Goal: Navigation & Orientation: Find specific page/section

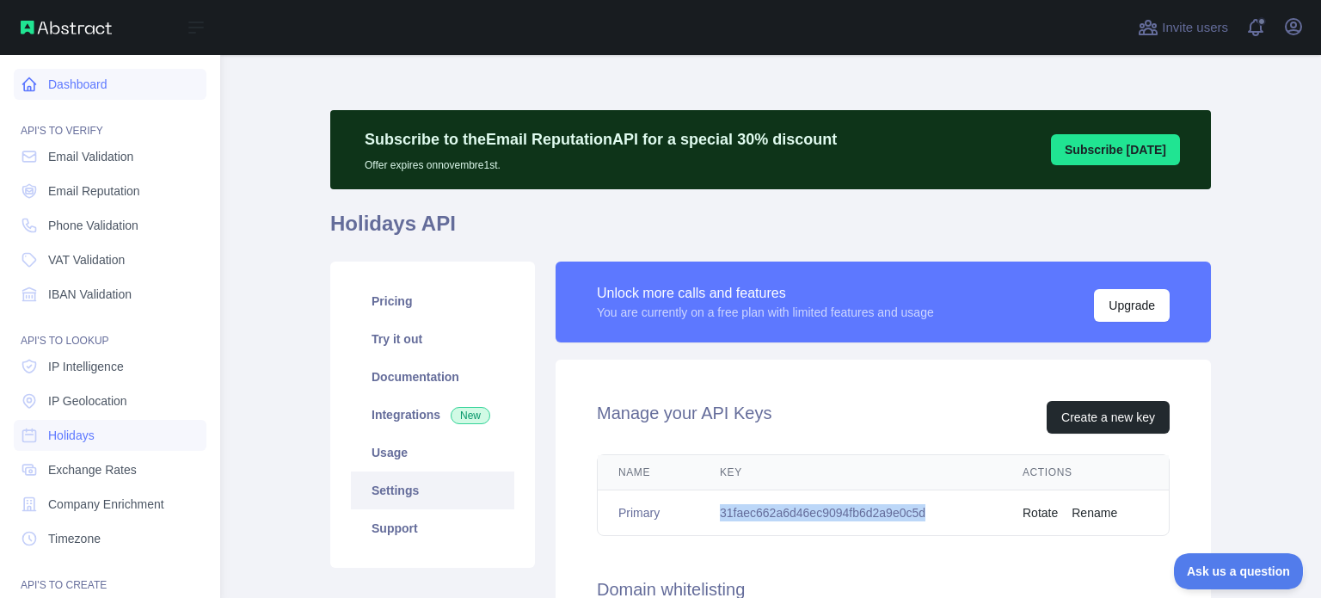
click at [63, 85] on link "Dashboard" at bounding box center [110, 84] width 193 height 31
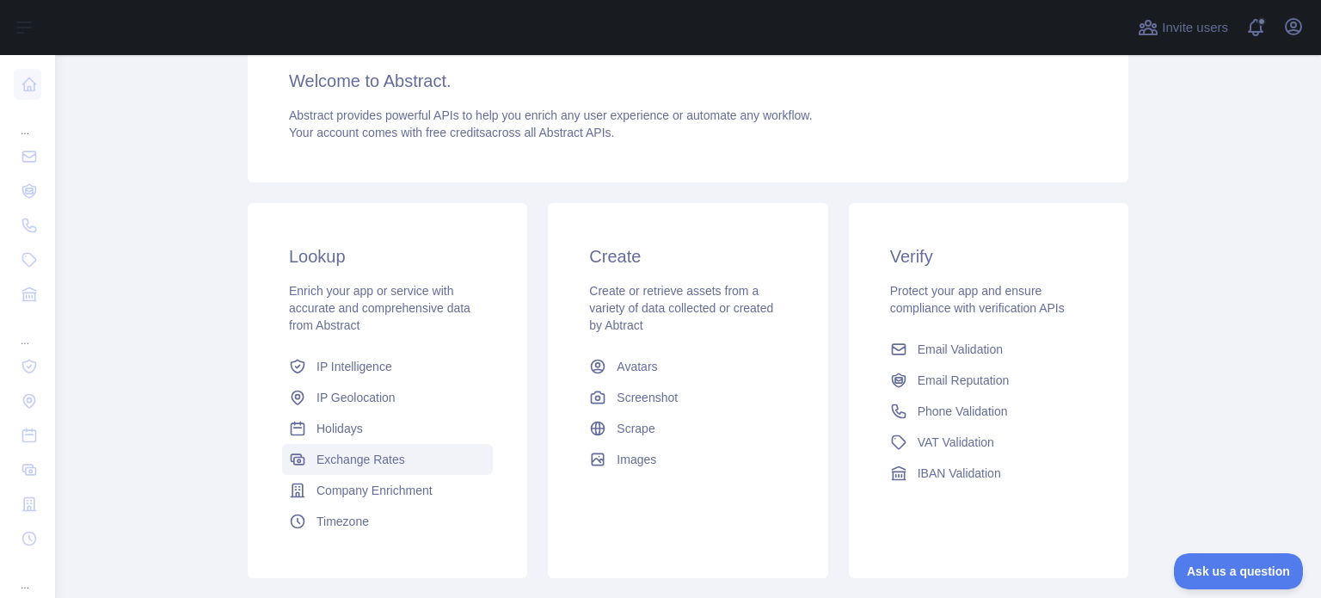
scroll to position [337, 0]
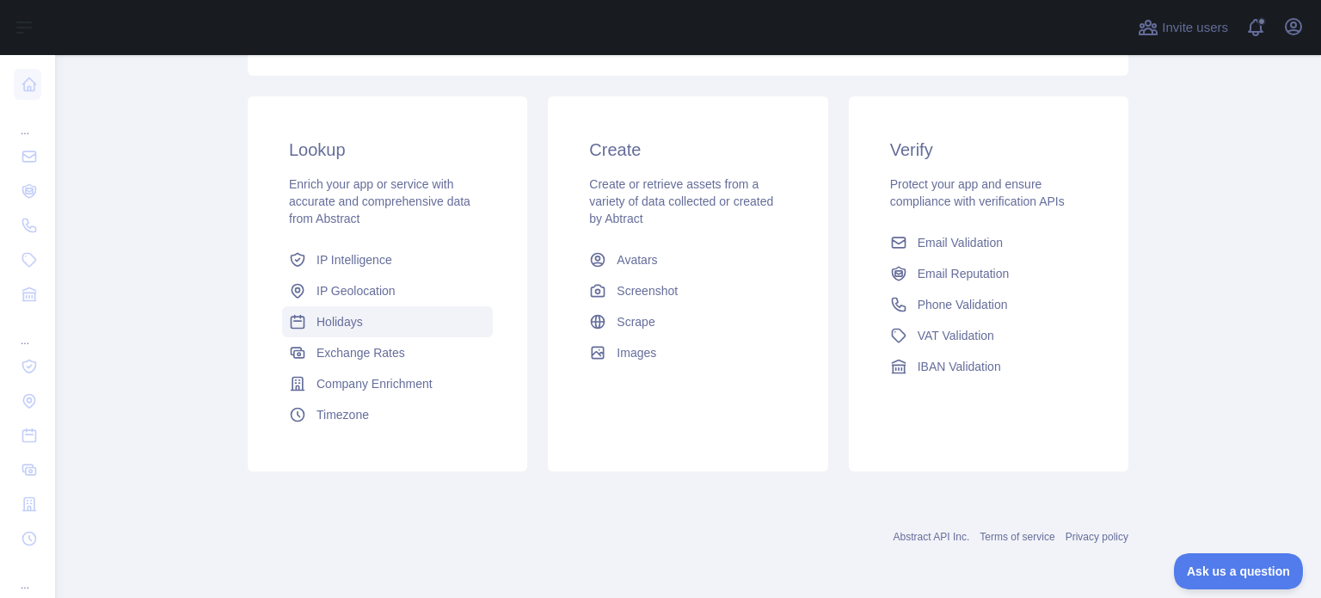
click at [341, 330] on link "Holidays" at bounding box center [387, 321] width 211 height 31
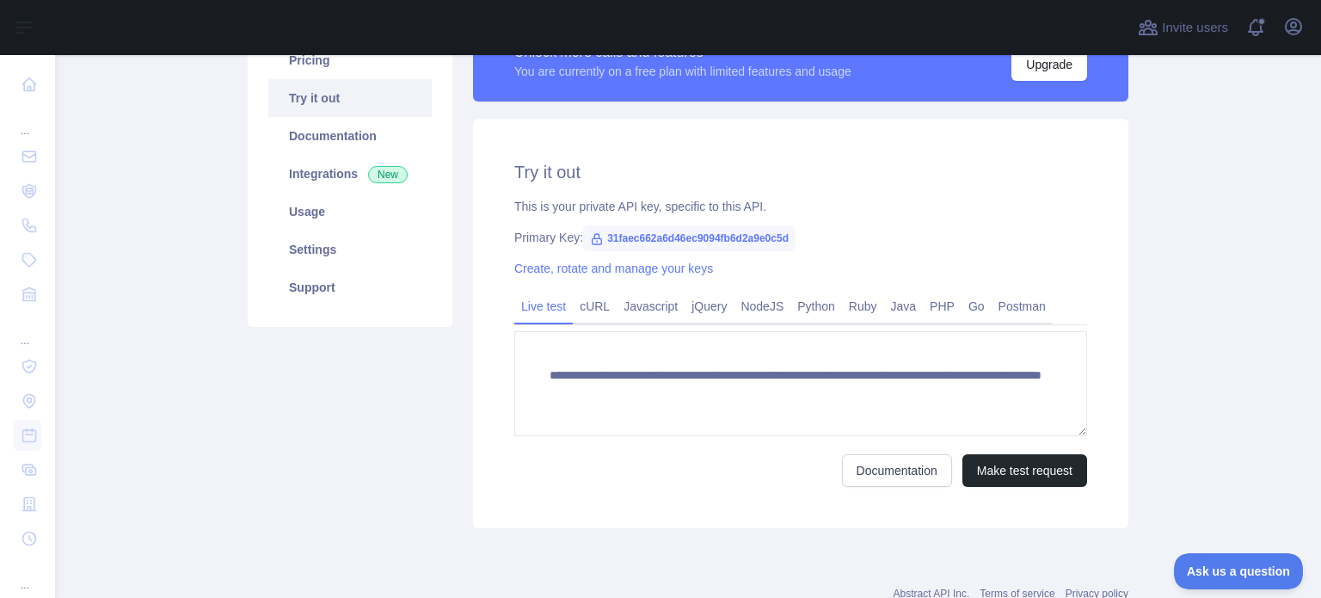
scroll to position [211, 0]
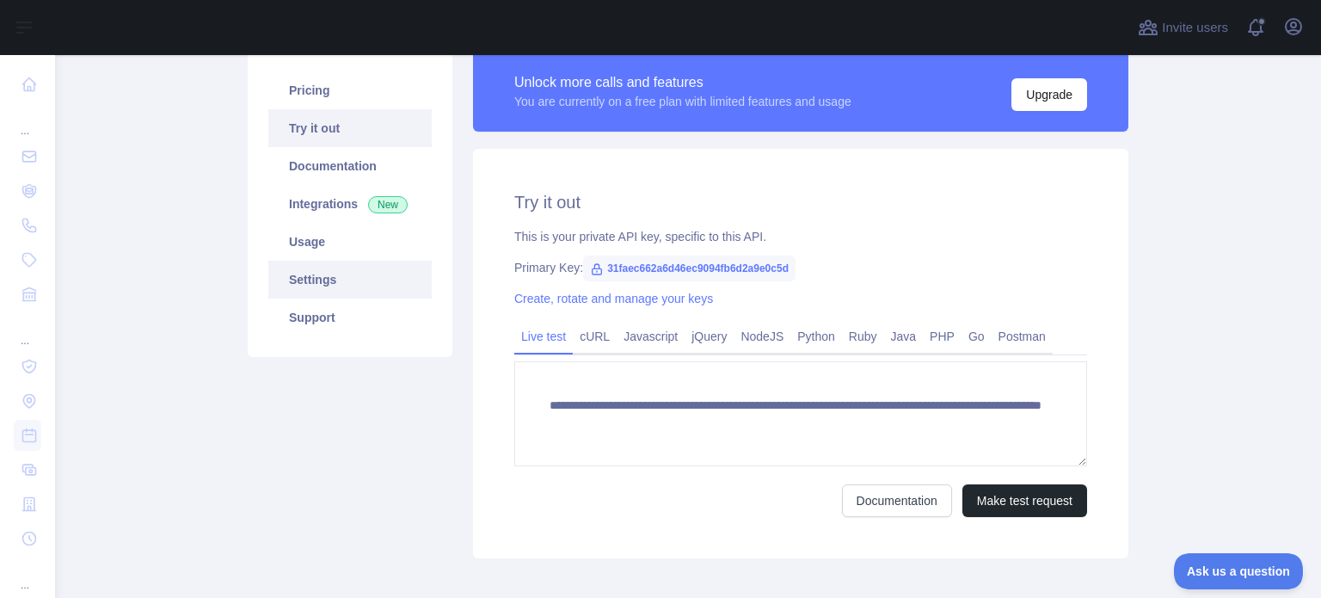
click at [309, 287] on link "Settings" at bounding box center [349, 280] width 163 height 38
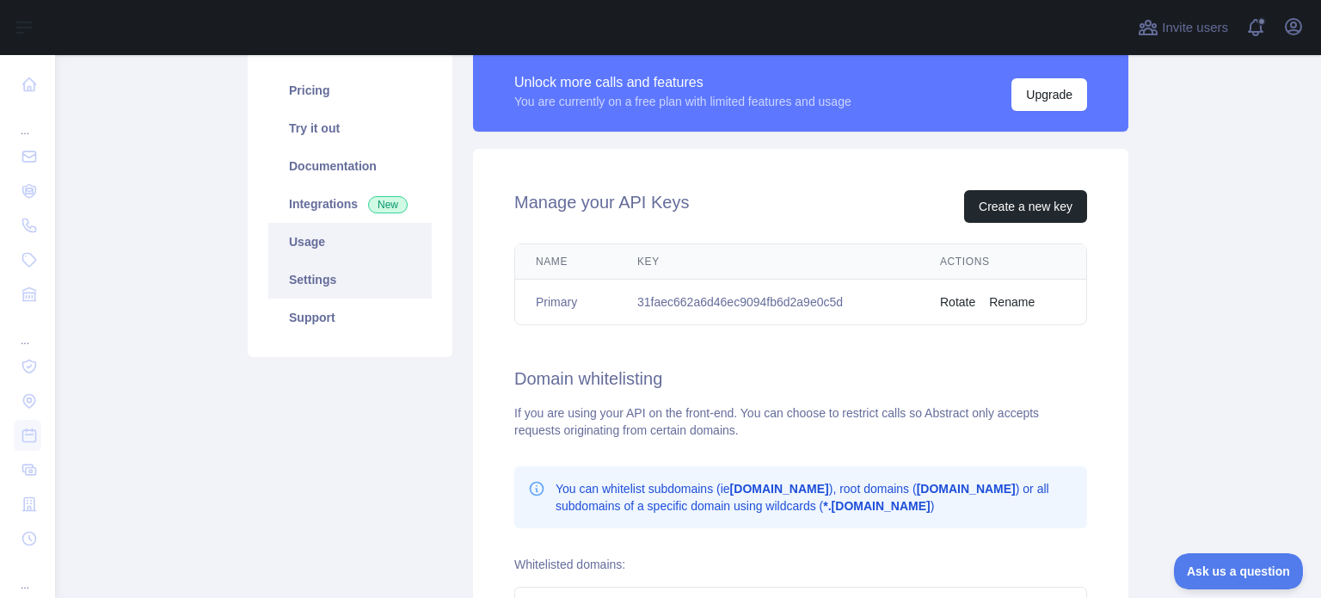
click at [302, 251] on link "Usage" at bounding box center [349, 242] width 163 height 38
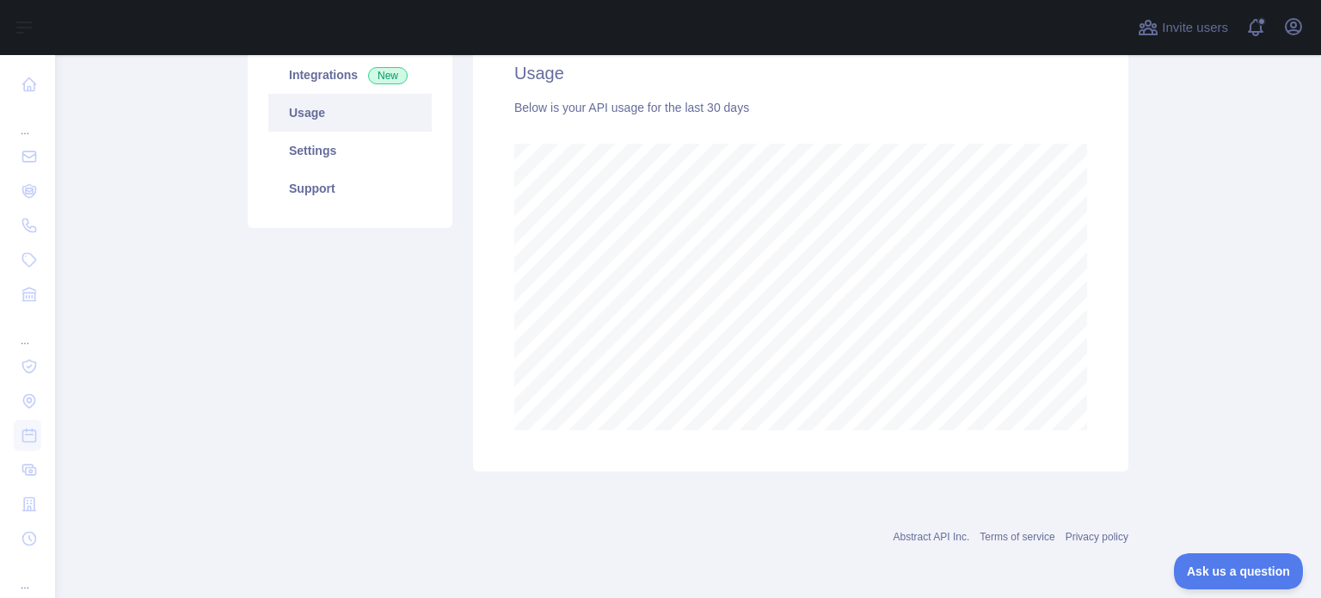
scroll to position [168, 0]
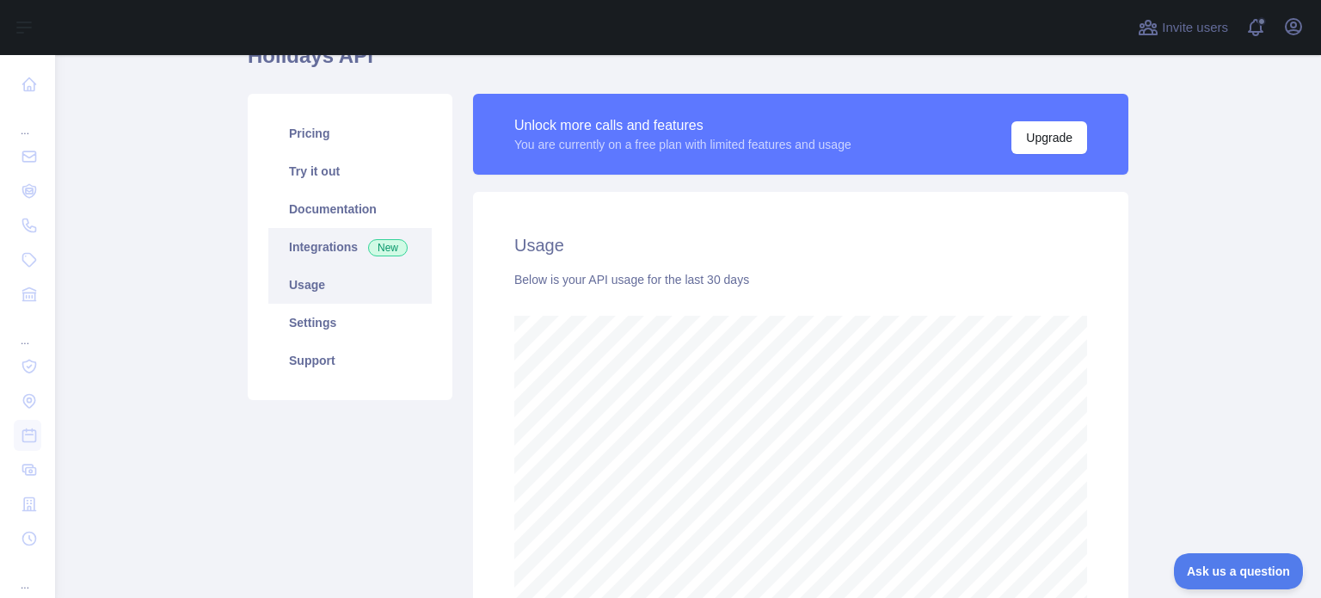
click at [323, 242] on link "Integrations New" at bounding box center [349, 247] width 163 height 38
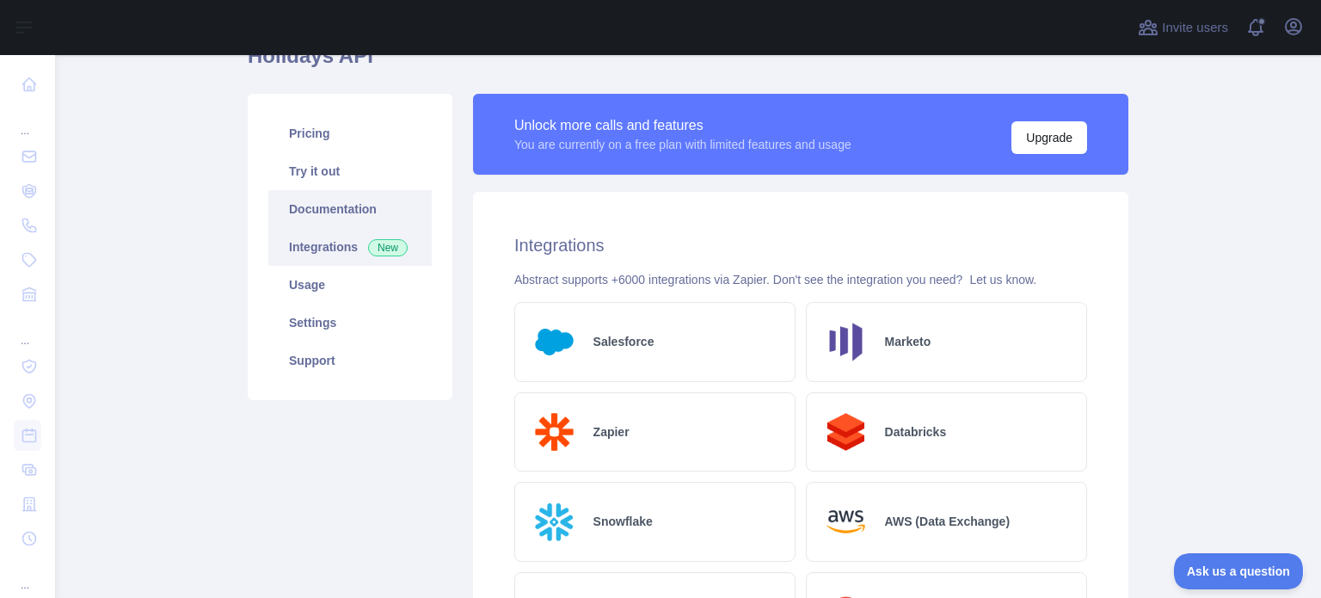
click at [319, 208] on link "Documentation" at bounding box center [349, 209] width 163 height 38
